Goal: Task Accomplishment & Management: Manage account settings

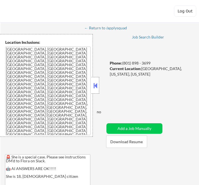
select select ""pending""
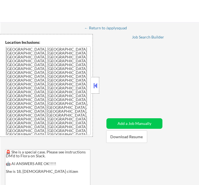
select select ""applied""
select select ""pending""
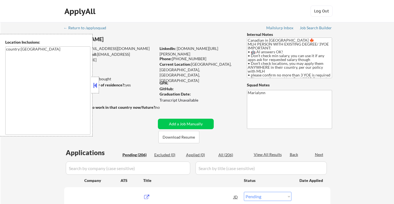
select select ""pending""
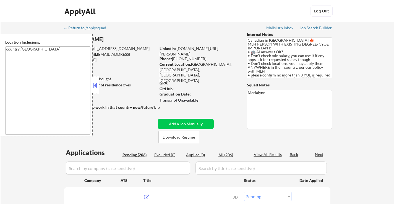
select select ""pending""
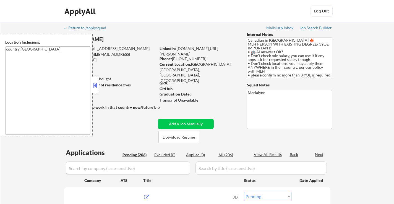
select select ""pending""
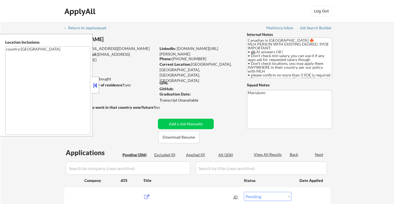
select select ""pending""
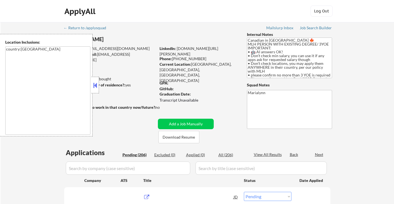
select select ""pending""
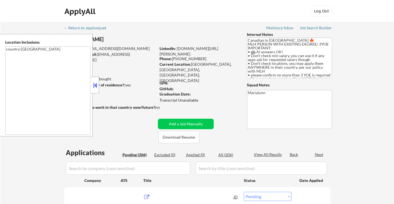
select select ""pending""
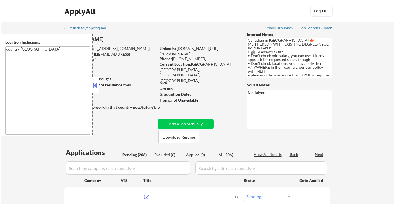
select select ""pending""
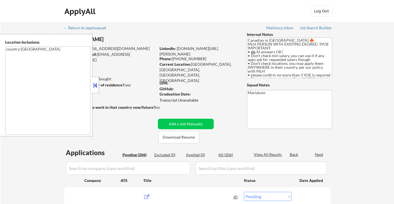
select select ""pending""
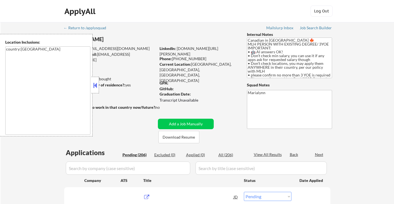
select select ""pending""
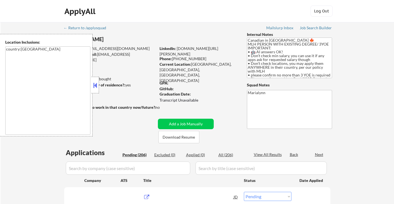
select select ""pending""
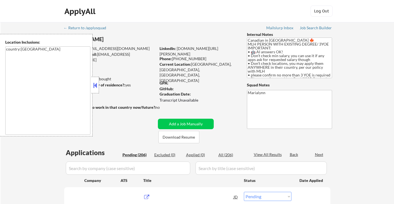
select select ""pending""
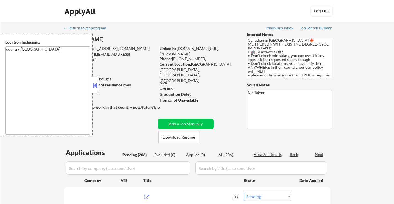
select select ""pending""
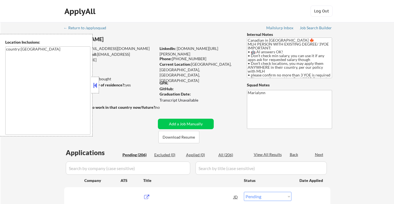
select select ""pending""
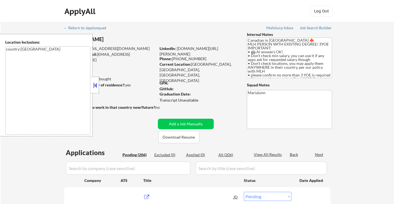
select select ""pending""
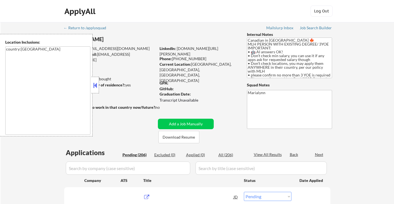
select select ""pending""
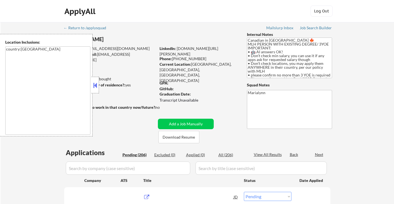
select select ""pending""
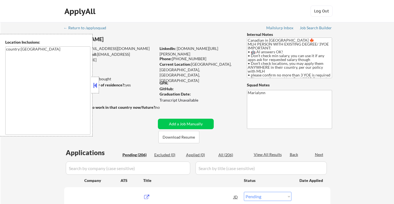
select select ""pending""
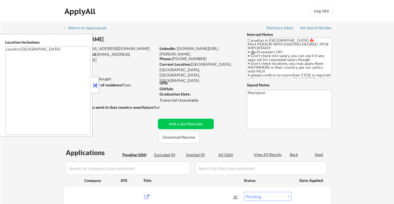
select select ""pending""
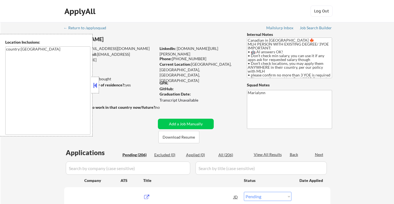
select select ""pending""
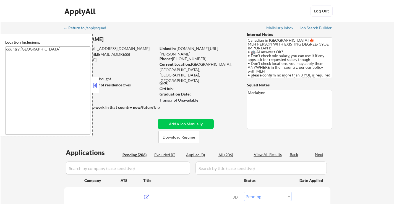
select select ""pending""
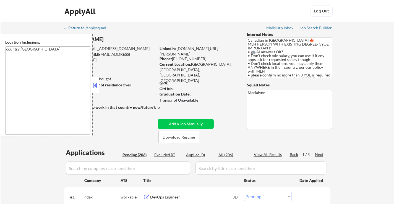
click at [98, 86] on button at bounding box center [95, 85] width 6 height 8
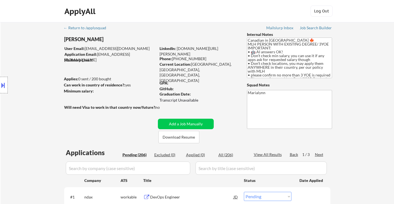
scroll to position [28, 0]
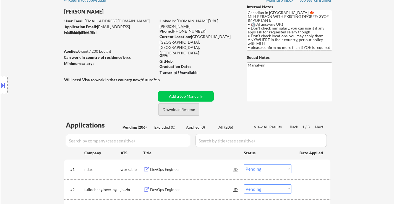
click at [178, 111] on button "Download Resume" at bounding box center [179, 109] width 41 height 12
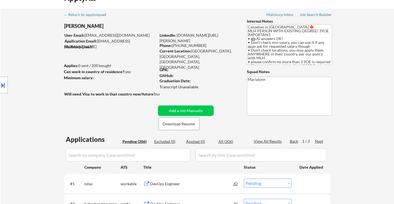
scroll to position [0, 0]
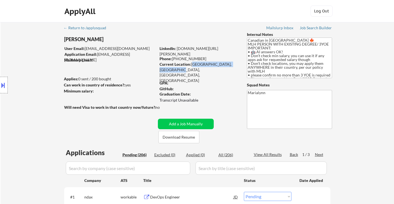
drag, startPoint x: 191, startPoint y: 63, endPoint x: 176, endPoint y: 71, distance: 17.0
click at [176, 71] on div "Current Location: [GEOGRAPHIC_DATA], [GEOGRAPHIC_DATA], [GEOGRAPHIC_DATA], [GEO…" at bounding box center [199, 73] width 78 height 22
copy div "[GEOGRAPHIC_DATA], [GEOGRAPHIC_DATA], [GEOGRAPHIC_DATA],"
click at [4, 87] on button at bounding box center [3, 85] width 6 height 9
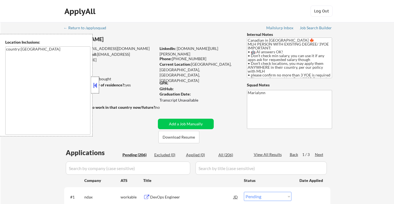
click at [99, 86] on div at bounding box center [95, 85] width 8 height 17
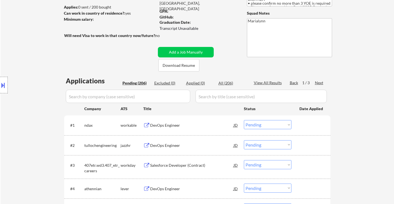
scroll to position [83, 0]
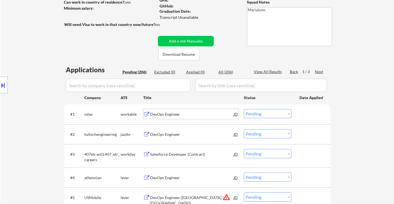
click at [168, 111] on div "DevOps Engineer" at bounding box center [192, 114] width 84 height 10
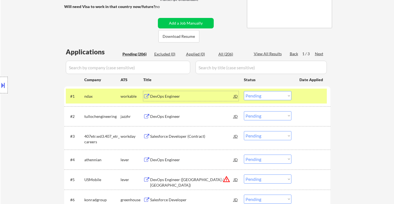
scroll to position [111, 0]
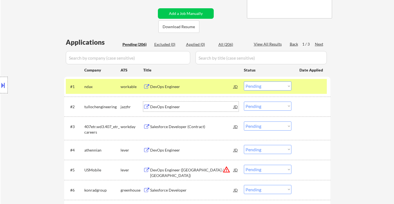
click at [169, 107] on div "DevOps Engineer" at bounding box center [192, 107] width 84 height 6
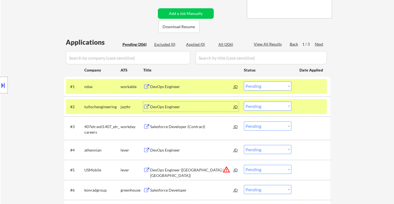
click at [193, 130] on div "Salesforce Developer (Contract)" at bounding box center [192, 127] width 84 height 10
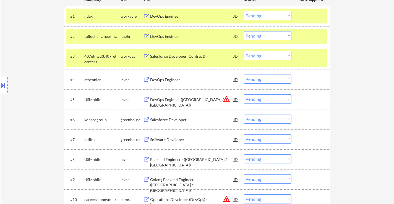
scroll to position [221, 0]
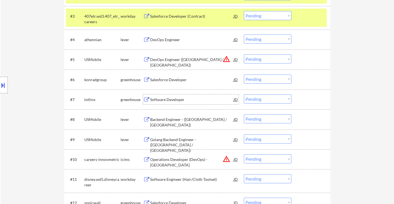
click at [183, 99] on div "Software Developer" at bounding box center [192, 100] width 84 height 6
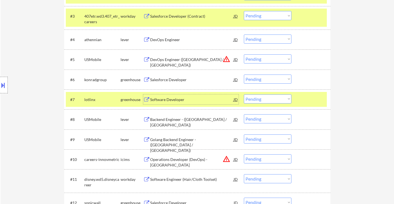
click at [195, 122] on div "Backend Engineer - ([GEOGRAPHIC_DATA] / [GEOGRAPHIC_DATA])" at bounding box center [192, 122] width 84 height 11
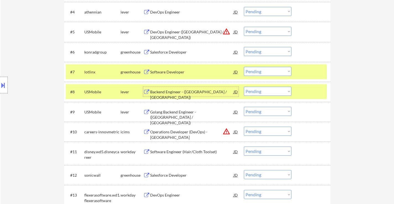
scroll to position [277, 0]
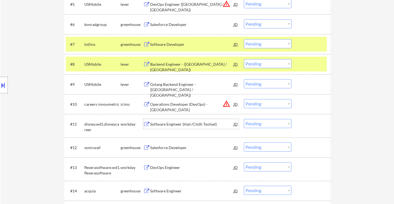
click at [181, 126] on div "Software Engineer (Hair/Cloth Toolset)" at bounding box center [192, 125] width 84 height 6
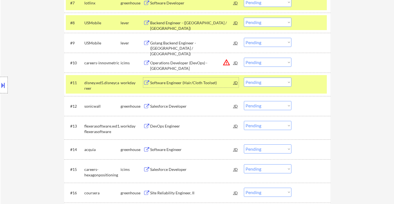
scroll to position [332, 0]
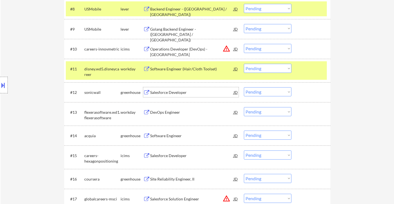
click at [178, 93] on div "Salesforce Developer" at bounding box center [192, 93] width 84 height 6
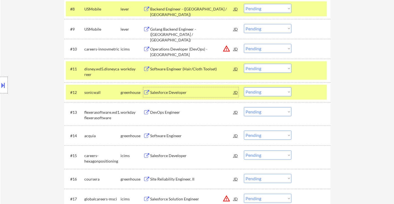
click at [168, 136] on div "Software Engineer" at bounding box center [192, 136] width 84 height 6
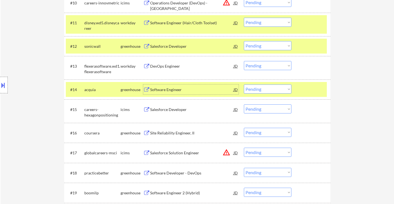
scroll to position [387, 0]
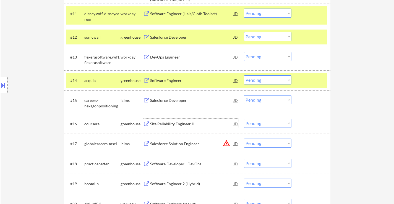
click at [183, 124] on div "Site Reliability Engineer, II" at bounding box center [192, 124] width 84 height 6
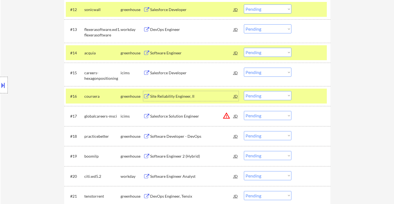
scroll to position [443, 0]
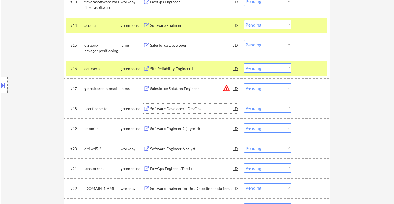
click at [188, 110] on div "Software Developer - DevOps" at bounding box center [192, 109] width 84 height 6
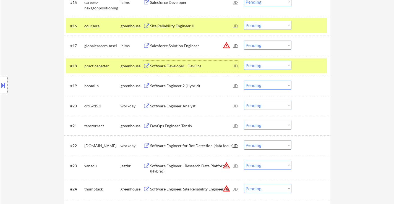
scroll to position [498, 0]
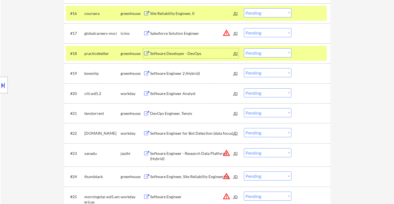
click at [183, 115] on div "DevOps Engineer, Tensix" at bounding box center [192, 114] width 84 height 6
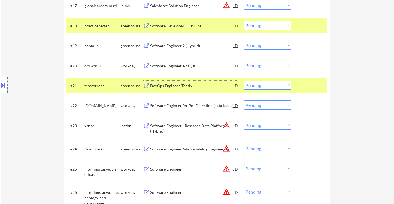
scroll to position [553, 0]
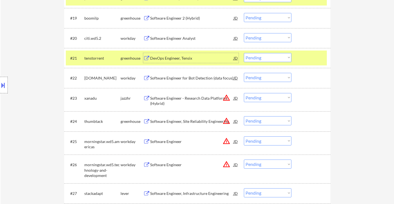
click at [192, 121] on div "Software Engineer, Site Reliability Engineering" at bounding box center [192, 122] width 84 height 6
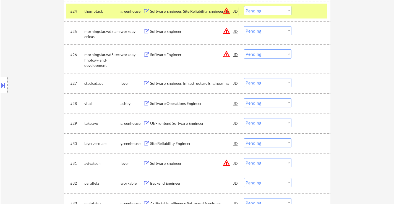
scroll to position [664, 0]
click at [205, 84] on div "Software Engineer, Infrastructure Engineering" at bounding box center [192, 84] width 84 height 6
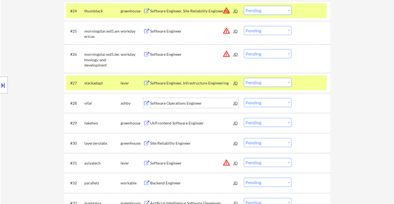
click at [172, 105] on div "Software Operations Engineer" at bounding box center [192, 104] width 84 height 6
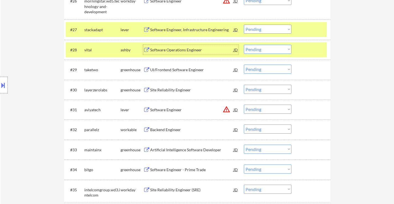
scroll to position [719, 0]
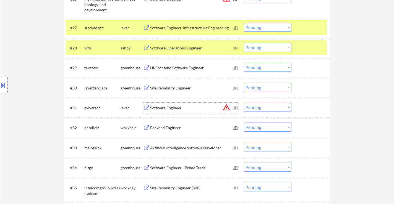
click at [178, 109] on div "Software Engineer" at bounding box center [192, 108] width 84 height 6
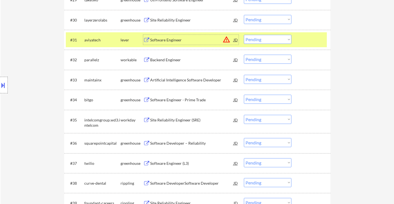
scroll to position [775, 0]
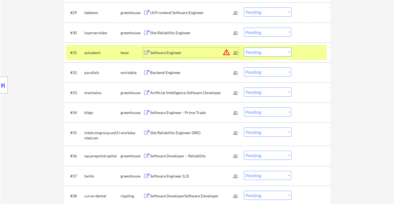
click at [167, 72] on div "Backend Engineer" at bounding box center [192, 73] width 84 height 6
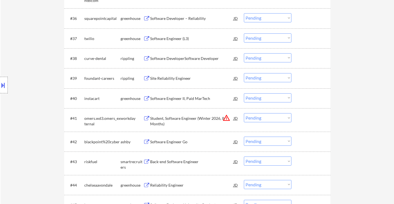
scroll to position [913, 0]
click at [211, 119] on div "Student, Software Engineer (Winter 2026, 8 Months)" at bounding box center [192, 120] width 84 height 11
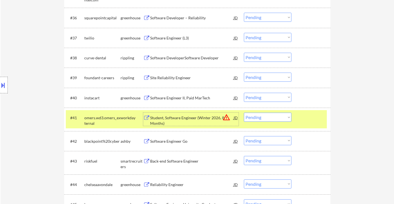
click at [273, 117] on select "Choose an option... Pending Applied Excluded (Questions) Excluded (Expired) Exc…" at bounding box center [268, 117] width 48 height 9
click at [244, 113] on select "Choose an option... Pending Applied Excluded (Questions) Excluded (Expired) Exc…" at bounding box center [268, 117] width 48 height 9
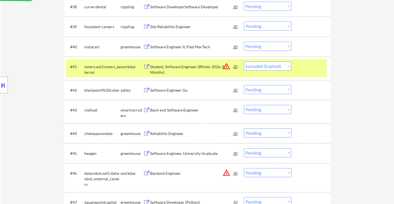
scroll to position [969, 0]
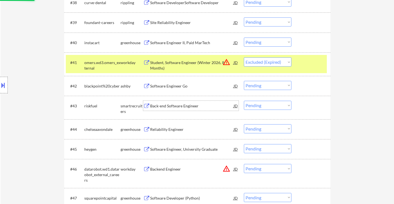
click at [184, 109] on div "Back-end Software Engineer" at bounding box center [192, 106] width 84 height 10
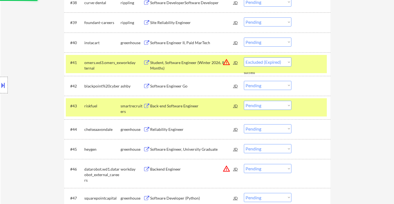
select select ""pending""
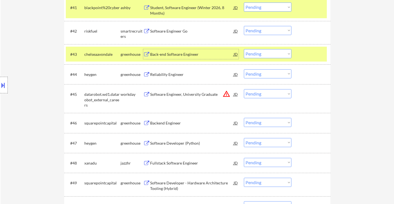
scroll to position [1024, 0]
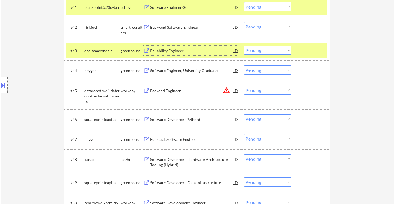
click at [177, 120] on div "Software Developer (Python)" at bounding box center [192, 120] width 84 height 6
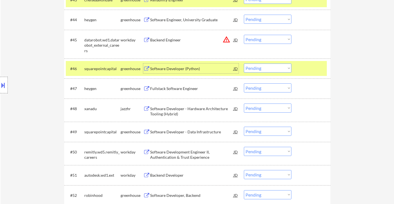
scroll to position [1079, 0]
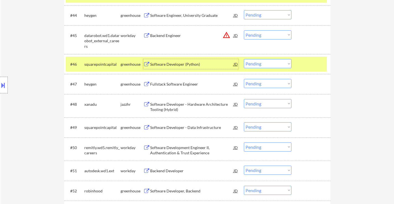
click at [176, 82] on div "Fullstack Software Engineer" at bounding box center [192, 85] width 84 height 6
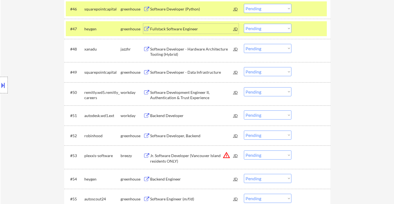
scroll to position [1190, 0]
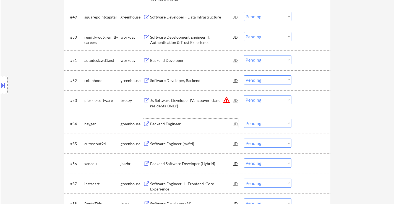
click at [164, 123] on div "Backend Engineer" at bounding box center [192, 124] width 84 height 6
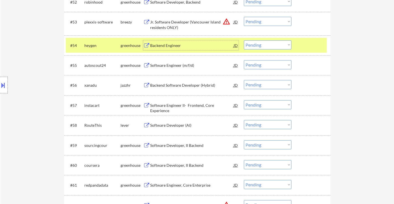
scroll to position [1273, 0]
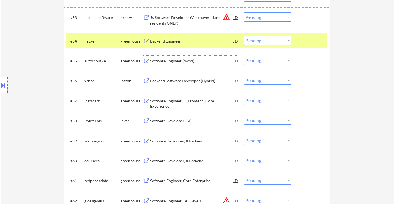
click at [177, 60] on div "Software Engineer (m/f/d)" at bounding box center [192, 61] width 84 height 6
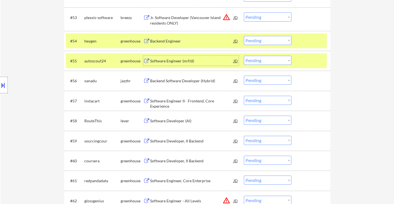
scroll to position [1301, 0]
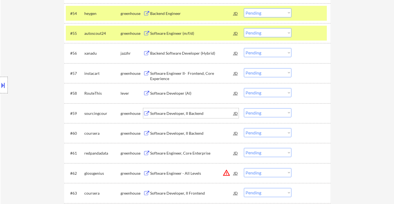
click at [185, 112] on div "Software Developer, II Backend" at bounding box center [192, 114] width 84 height 6
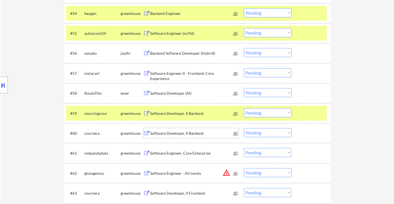
click at [177, 133] on div "Software Developer, II Backend" at bounding box center [192, 134] width 84 height 6
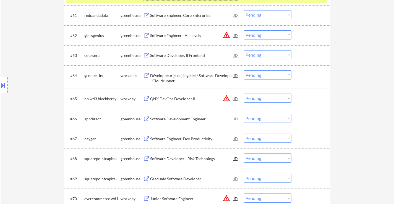
scroll to position [1439, 0]
click at [168, 119] on div "Software Development Engineer" at bounding box center [192, 119] width 84 height 6
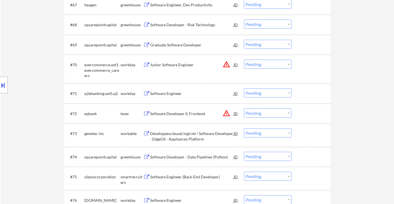
scroll to position [1577, 0]
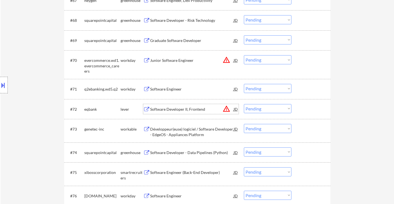
click at [180, 111] on div "Software Developer II, Frontend" at bounding box center [192, 110] width 84 height 6
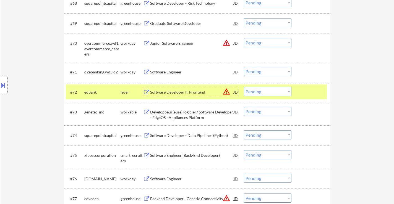
scroll to position [1633, 0]
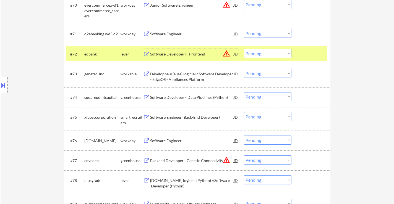
click at [177, 95] on div "Software Developer - Data Pipelines (Python)" at bounding box center [192, 98] width 84 height 6
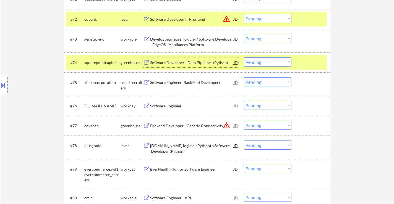
scroll to position [1660, 0]
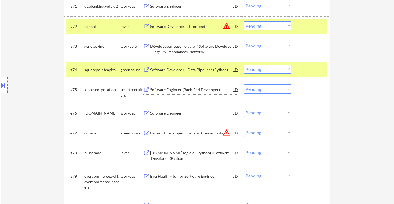
click at [192, 92] on div "Software Engineer (Back-End Developer)" at bounding box center [192, 90] width 84 height 6
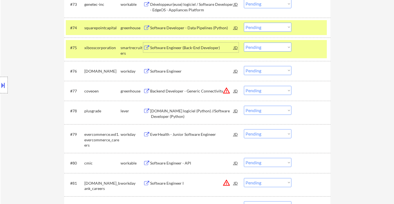
scroll to position [1716, 0]
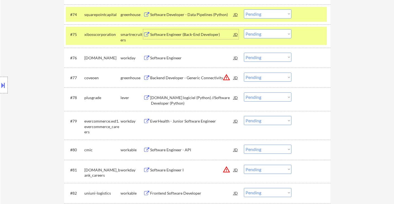
click at [187, 101] on div "[DOMAIN_NAME] logiciel (Python) //Software Developer (Python)" at bounding box center [192, 100] width 84 height 11
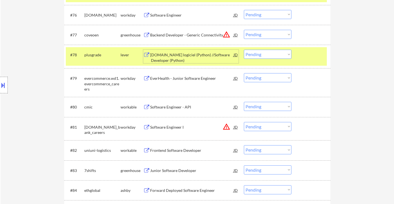
scroll to position [1771, 0]
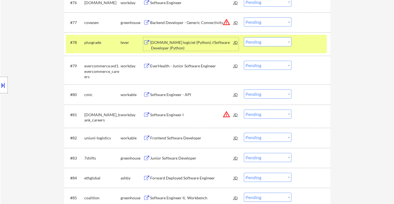
click at [183, 96] on div "Software Engineer - API" at bounding box center [192, 95] width 84 height 6
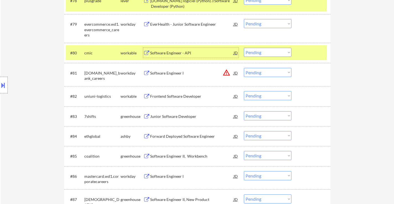
scroll to position [1826, 0]
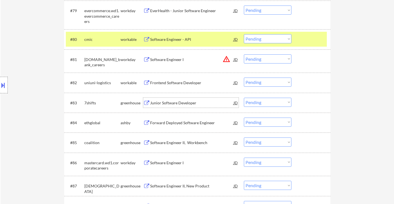
click at [178, 103] on div "Junior Software Developer" at bounding box center [192, 103] width 84 height 6
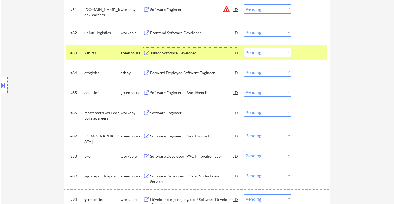
scroll to position [1882, 0]
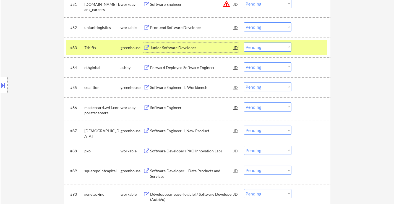
click at [172, 107] on div "Software Engineer I" at bounding box center [192, 108] width 84 height 6
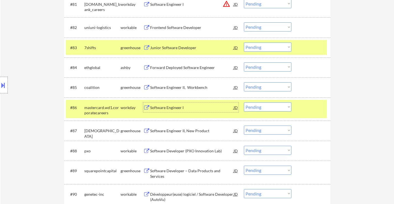
click at [180, 87] on div "Software Engineer II, Workbench" at bounding box center [192, 88] width 84 height 6
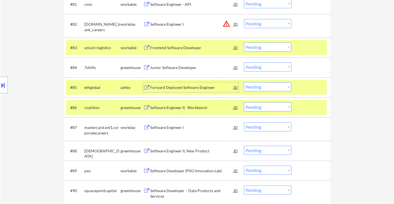
click at [171, 105] on div "Software Engineer II, Workbench" at bounding box center [192, 108] width 84 height 6
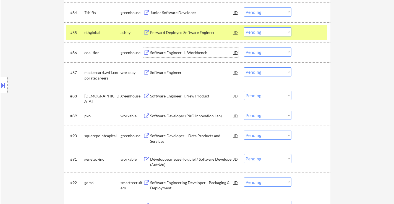
scroll to position [1937, 0]
click at [187, 117] on div "Software Developer (PXO Innovation Lab)" at bounding box center [192, 116] width 84 height 6
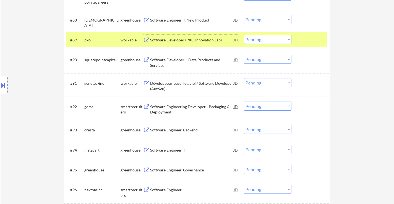
scroll to position [2020, 0]
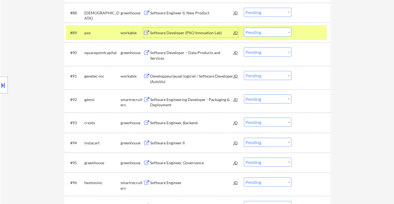
click at [186, 121] on div "Software Engineer, Backend" at bounding box center [192, 123] width 84 height 6
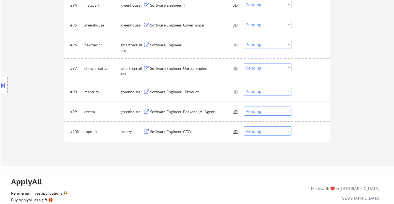
scroll to position [2158, 0]
click at [190, 90] on div "Software Engineer - Product" at bounding box center [192, 92] width 84 height 6
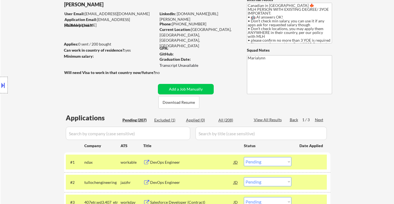
scroll to position [113, 0]
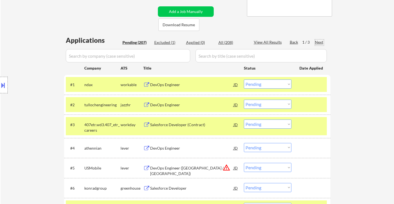
click at [320, 41] on div "Next" at bounding box center [319, 43] width 9 height 6
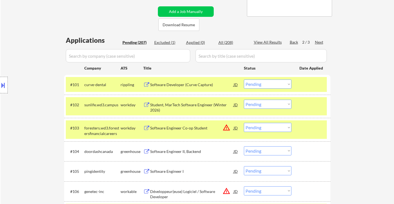
click at [180, 85] on div "Software Developer (Curve Capture)" at bounding box center [192, 85] width 84 height 6
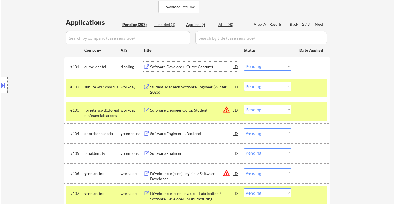
scroll to position [140, 0]
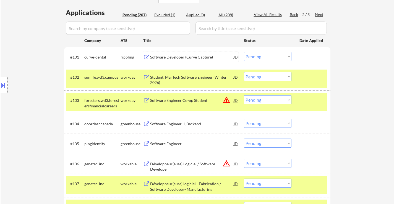
click at [167, 145] on div "Software Engineer I" at bounding box center [192, 144] width 84 height 6
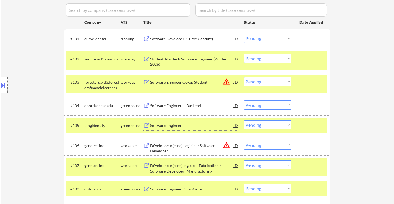
scroll to position [196, 0]
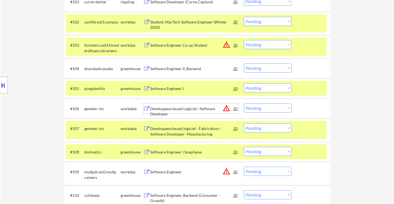
click at [185, 111] on div "Développeur(euse) Logiciel / Software Developer" at bounding box center [192, 111] width 84 height 11
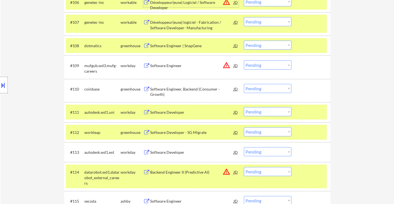
scroll to position [306, 0]
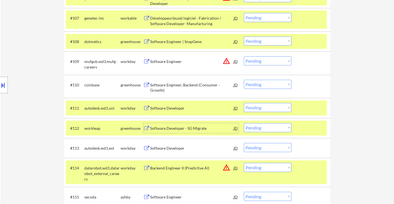
click at [203, 130] on div "Software Developer - SG Migrate" at bounding box center [192, 129] width 84 height 6
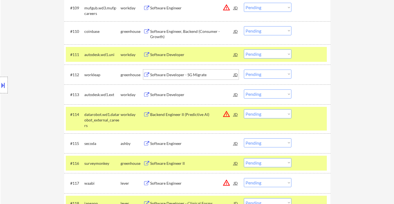
scroll to position [362, 0]
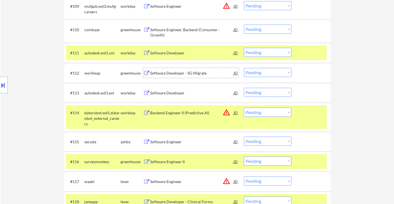
click at [173, 143] on div "Software Engineer" at bounding box center [192, 142] width 84 height 6
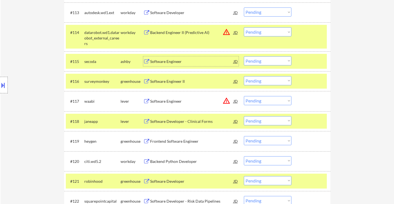
scroll to position [445, 0]
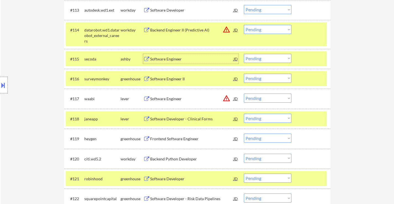
click at [183, 140] on div "Frontend Software Engineer" at bounding box center [192, 139] width 84 height 6
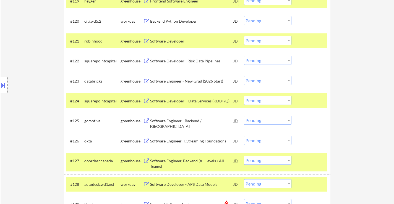
scroll to position [583, 0]
click at [188, 119] on div "Software Engineer - Backend / [GEOGRAPHIC_DATA]" at bounding box center [192, 123] width 84 height 11
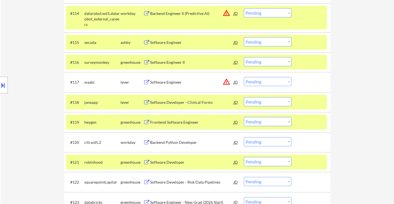
scroll to position [472, 0]
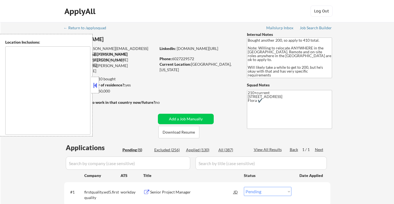
scroll to position [28, 0]
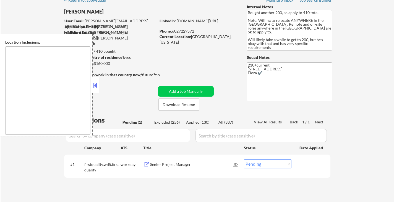
click at [96, 85] on button at bounding box center [95, 85] width 6 height 8
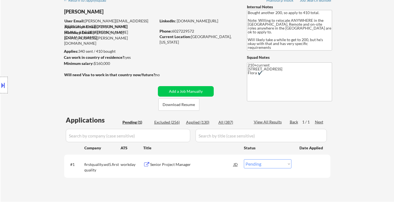
click at [169, 166] on div "Senior Project Manager" at bounding box center [192, 165] width 84 height 6
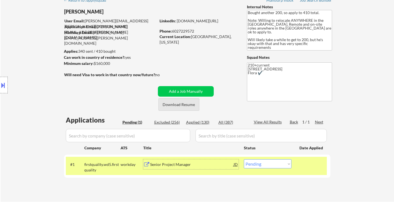
click at [176, 103] on button "Download Resume" at bounding box center [179, 105] width 41 height 12
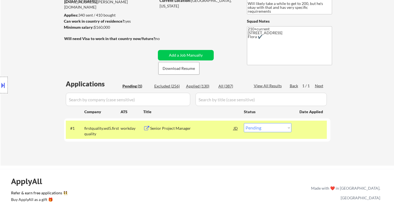
scroll to position [83, 0]
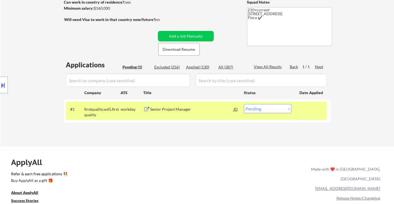
click at [278, 107] on select "Choose an option... Pending Applied Excluded (Questions) Excluded (Expired) Exc…" at bounding box center [268, 108] width 48 height 9
select select ""applied""
click at [244, 104] on select "Choose an option... Pending Applied Excluded (Questions) Excluded (Expired) Exc…" at bounding box center [268, 108] width 48 height 9
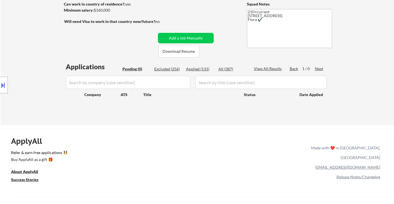
scroll to position [64, 0]
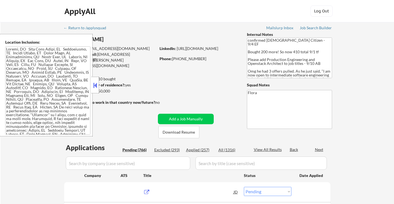
select select ""pending""
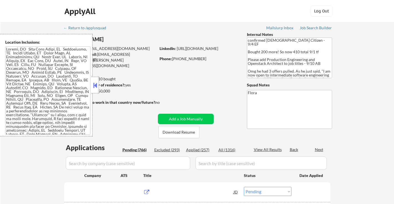
select select ""pending""
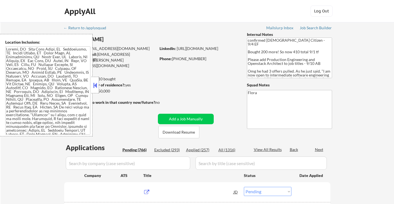
select select ""pending""
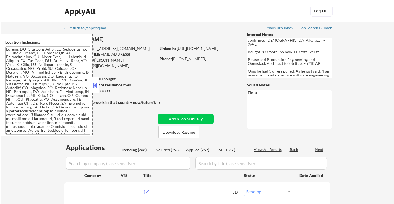
select select ""pending""
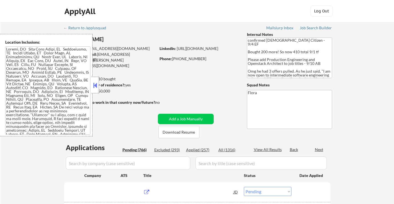
select select ""pending""
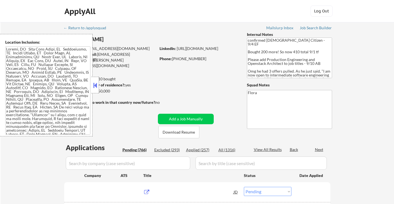
select select ""pending""
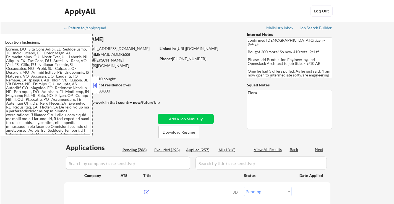
select select ""pending""
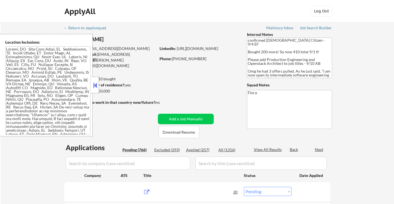
select select ""pending""
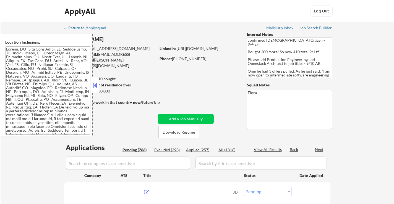
select select ""pending""
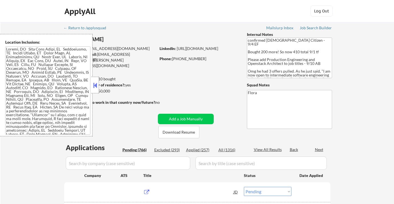
select select ""pending""
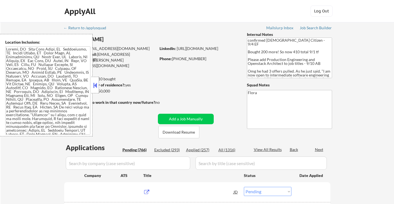
select select ""pending""
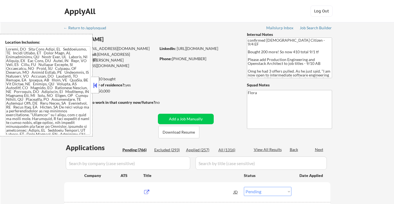
select select ""pending""
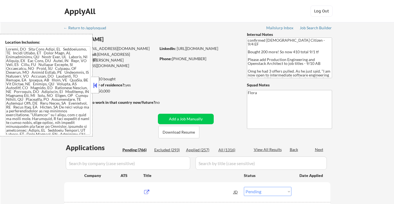
select select ""pending""
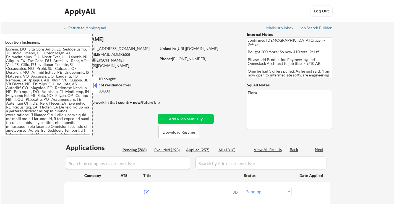
select select ""pending""
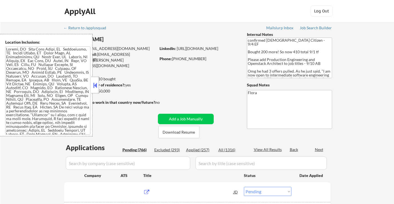
select select ""pending""
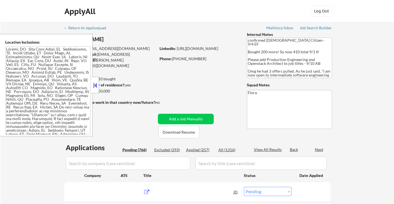
select select ""pending""
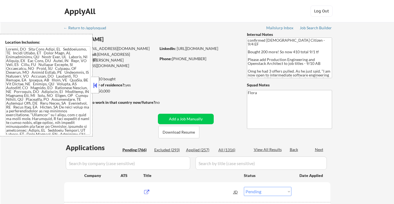
select select ""pending""
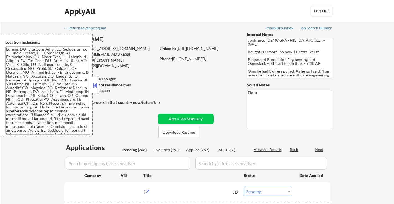
select select ""pending""
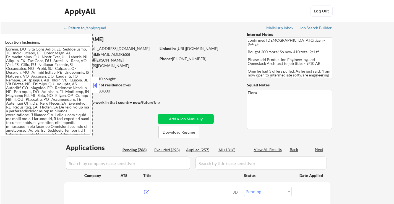
select select ""pending""
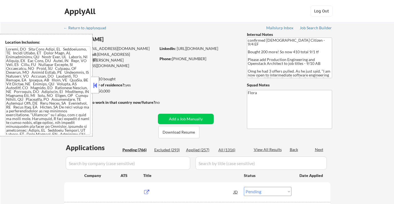
select select ""pending""
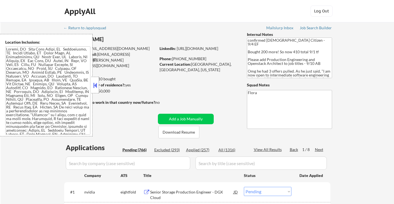
click at [96, 85] on button at bounding box center [95, 85] width 6 height 8
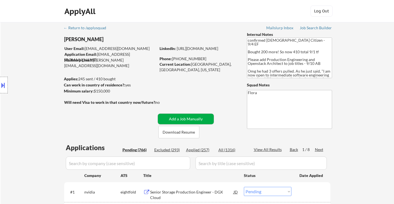
click at [190, 121] on button "Add a Job Manually" at bounding box center [186, 119] width 56 height 11
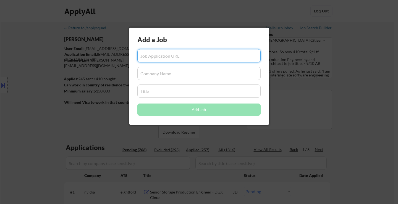
click at [315, 120] on div at bounding box center [199, 102] width 398 height 204
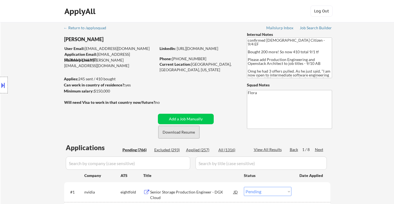
click at [187, 132] on button "Download Resume" at bounding box center [179, 132] width 41 height 12
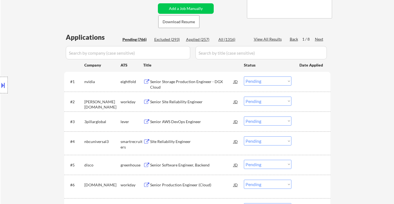
scroll to position [138, 0]
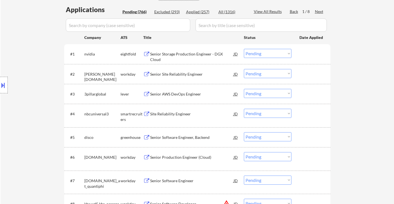
click at [176, 92] on div "Senior AWS DevOps Engineer" at bounding box center [192, 95] width 84 height 6
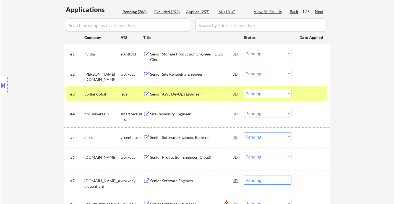
click at [280, 93] on select "Choose an option... Pending Applied Excluded (Questions) Excluded (Expired) Exc…" at bounding box center [268, 93] width 48 height 9
click at [244, 89] on select "Choose an option... Pending Applied Excluded (Questions) Excluded (Expired) Exc…" at bounding box center [268, 93] width 48 height 9
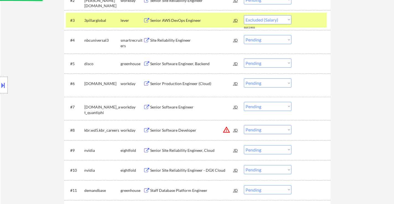
scroll to position [221, 0]
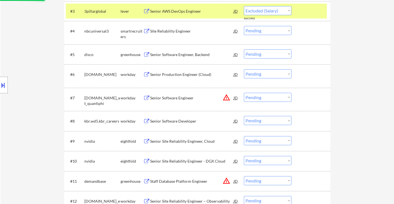
select select ""pending""
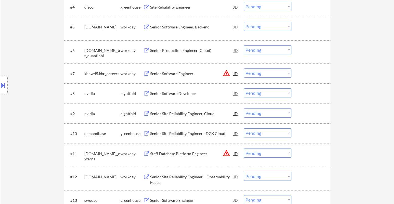
scroll to position [277, 0]
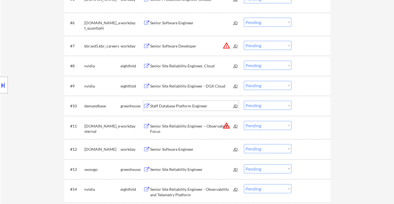
click at [193, 102] on div "Staff Database Platform Engineer" at bounding box center [192, 106] width 84 height 10
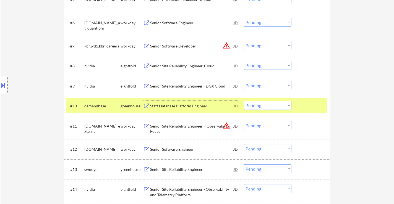
click at [268, 105] on select "Choose an option... Pending Applied Excluded (Questions) Excluded (Expired) Exc…" at bounding box center [268, 105] width 48 height 9
click at [244, 101] on select "Choose an option... Pending Applied Excluded (Questions) Excluded (Expired) Exc…" at bounding box center [268, 105] width 48 height 9
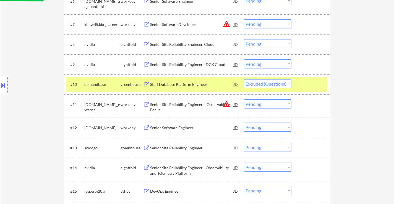
scroll to position [332, 0]
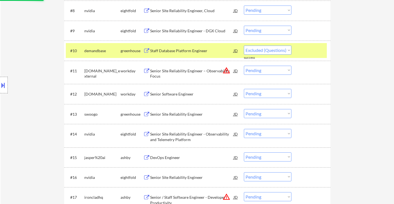
click at [180, 115] on div "Senior Site Reliability Engineer" at bounding box center [192, 115] width 84 height 6
select select ""pending""
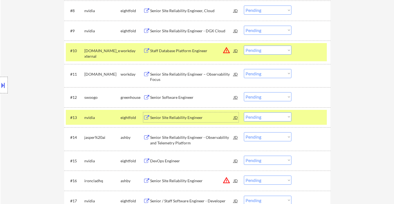
drag, startPoint x: 300, startPoint y: 121, endPoint x: 301, endPoint y: 87, distance: 33.2
click at [300, 120] on div at bounding box center [312, 118] width 24 height 10
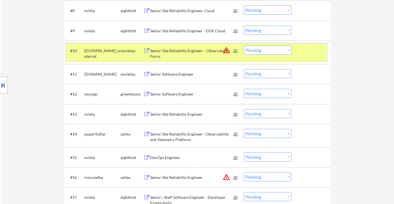
click at [301, 57] on div "#10 thehartford.wd5.careers_external workday Senior Site Reliability Engineer –…" at bounding box center [196, 52] width 261 height 18
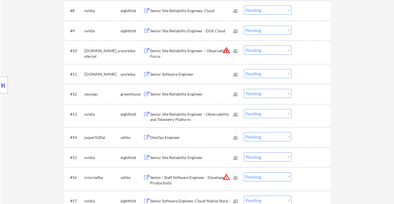
click at [174, 138] on div "DevOps Engineer" at bounding box center [192, 138] width 84 height 6
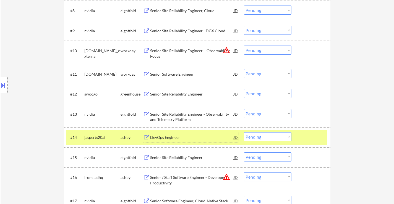
click at [256, 9] on select "Choose an option... Pending Applied Excluded (Questions) Excluded (Expired) Exc…" at bounding box center [268, 10] width 48 height 9
click at [244, 6] on select "Choose an option... Pending Applied Excluded (Questions) Excluded (Expired) Exc…" at bounding box center [268, 10] width 48 height 9
click at [267, 30] on select "Choose an option... Pending Applied Excluded (Questions) Excluded (Expired) Exc…" at bounding box center [268, 30] width 48 height 9
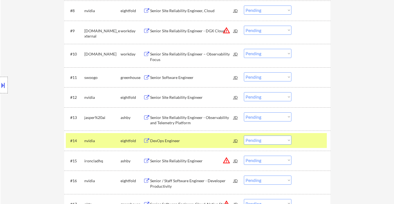
click at [273, 9] on select "Choose an option... Pending Applied Excluded (Questions) Excluded (Expired) Exc…" at bounding box center [268, 10] width 48 height 9
click at [244, 6] on select "Choose an option... Pending Applied Excluded (Questions) Excluded (Expired) Exc…" at bounding box center [268, 10] width 48 height 9
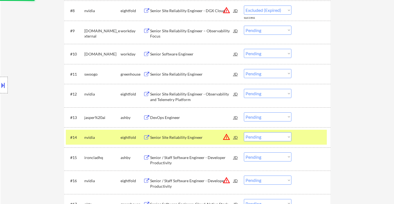
select select ""pending""
